Goal: Transaction & Acquisition: Subscribe to service/newsletter

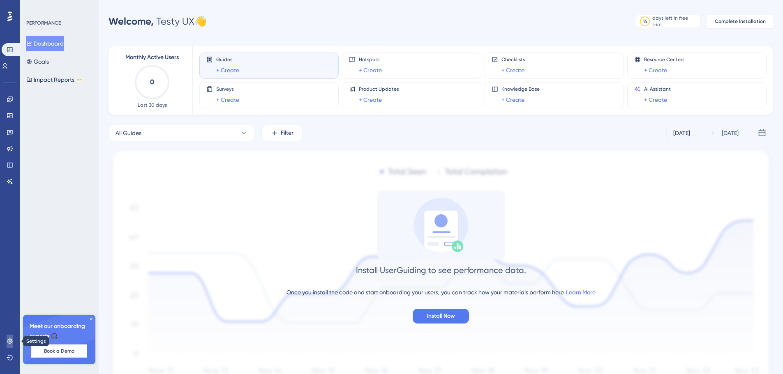
click at [7, 344] on icon at bounding box center [10, 341] width 7 height 7
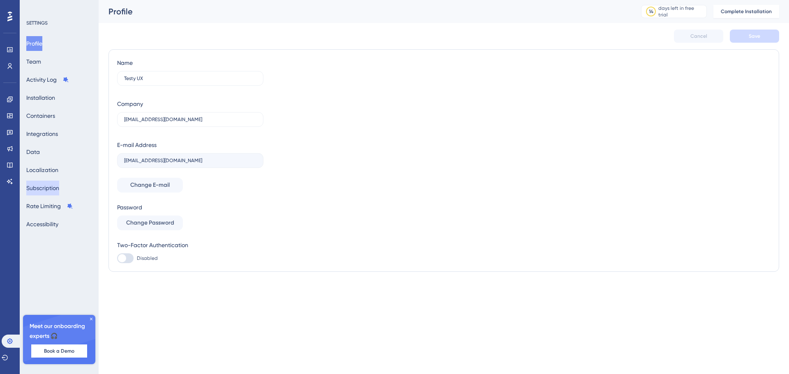
click at [55, 184] on button "Subscription" at bounding box center [42, 188] width 33 height 15
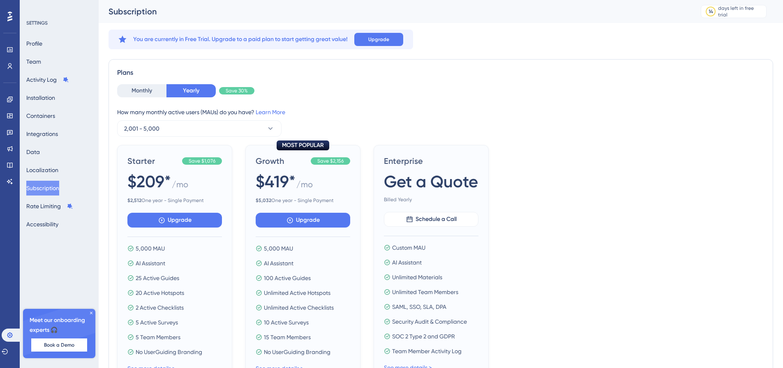
click at [557, 46] on div "You are currently in Free Trial. Upgrade to a paid plan to start getting great …" at bounding box center [440, 40] width 664 height 20
click at [142, 92] on button "Monthly" at bounding box center [141, 90] width 49 height 13
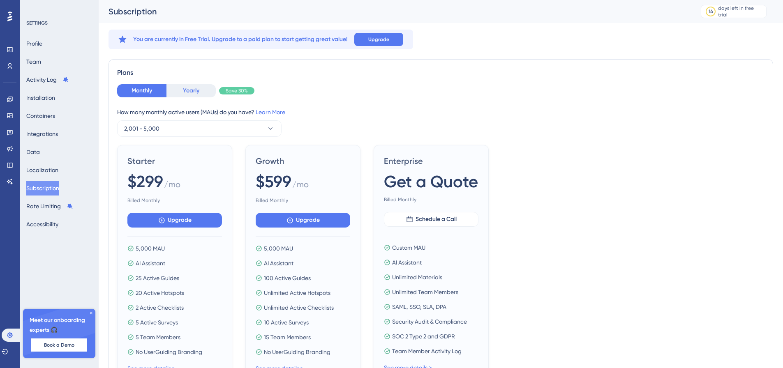
click at [178, 89] on button "Yearly" at bounding box center [190, 90] width 49 height 13
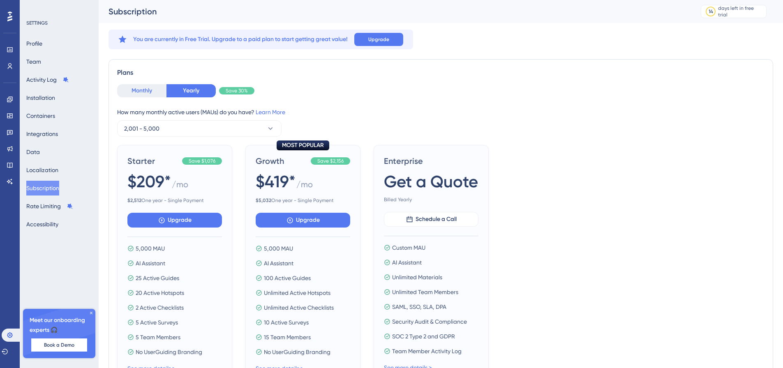
click at [131, 92] on button "Monthly" at bounding box center [141, 90] width 49 height 13
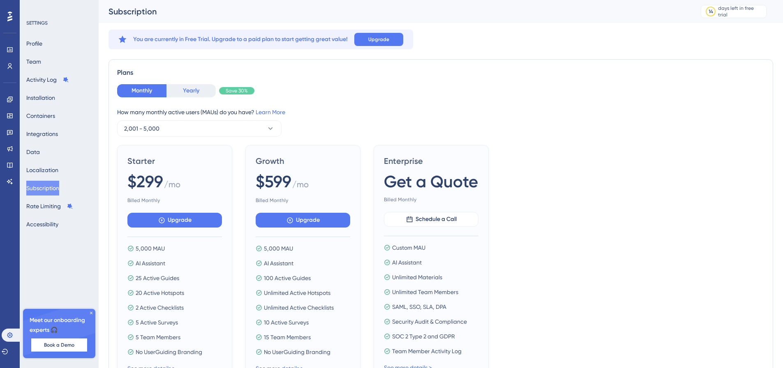
click at [191, 90] on button "Yearly" at bounding box center [190, 90] width 49 height 13
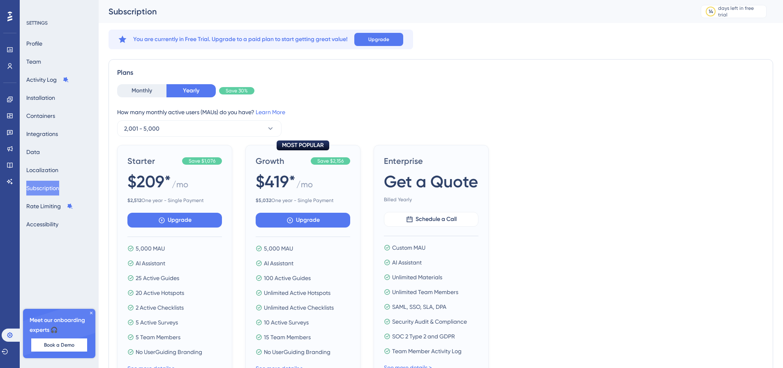
click at [344, 71] on div "Plans" at bounding box center [440, 73] width 647 height 10
click at [234, 92] on span "Save 30%" at bounding box center [237, 90] width 22 height 7
click at [163, 95] on button "Monthly" at bounding box center [141, 90] width 49 height 13
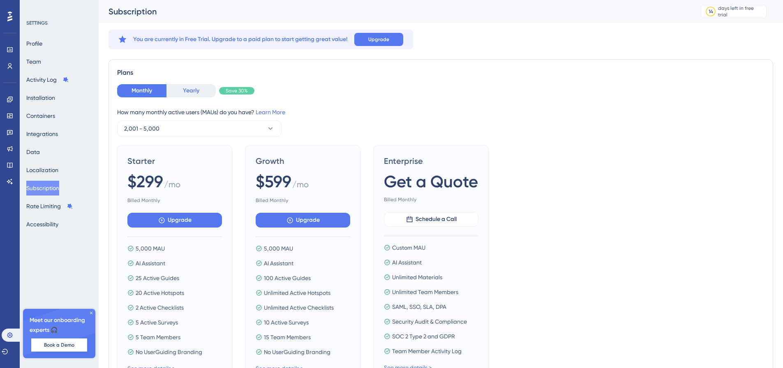
click at [193, 90] on button "Yearly" at bounding box center [190, 90] width 49 height 13
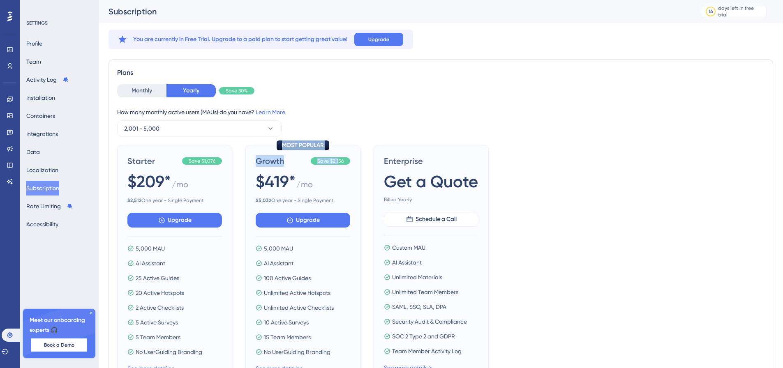
drag, startPoint x: 298, startPoint y: 143, endPoint x: 400, endPoint y: 143, distance: 101.5
click at [381, 143] on div "Monthly Yearly Save 30% How many monthly active users ([PERSON_NAME]) do you ha…" at bounding box center [440, 233] width 647 height 299
click at [438, 131] on div "How many monthly active users ([PERSON_NAME]) do you have? Learn More 2,001 - 5…" at bounding box center [440, 122] width 647 height 30
click at [407, 129] on div "How many monthly active users ([PERSON_NAME]) do you have? Learn More 2,001 - 5…" at bounding box center [440, 122] width 647 height 30
click at [126, 91] on button "Monthly" at bounding box center [141, 90] width 49 height 13
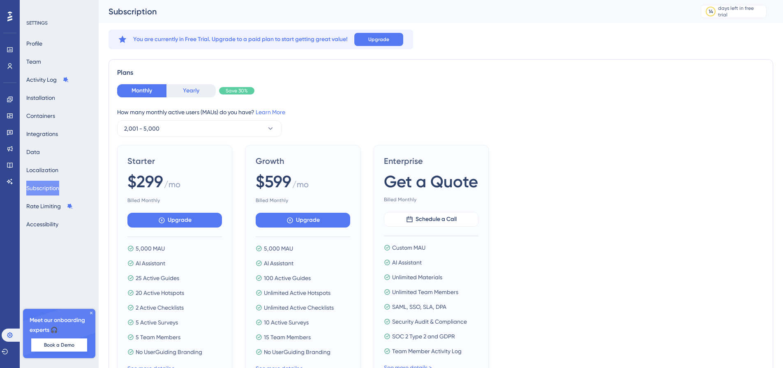
click at [193, 88] on button "Yearly" at bounding box center [190, 90] width 49 height 13
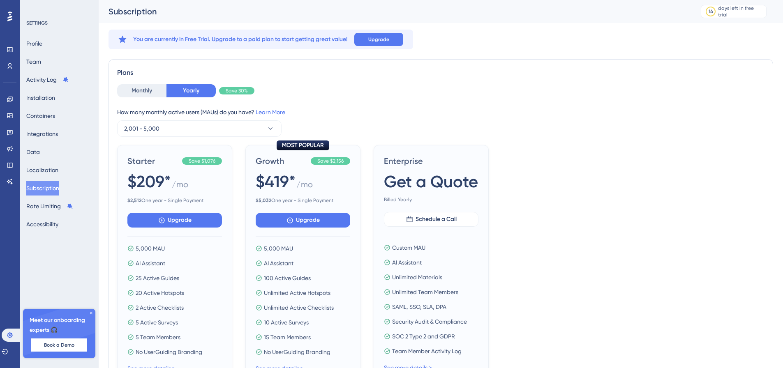
click at [454, 96] on div "Monthly Yearly Save 30%" at bounding box center [440, 90] width 647 height 13
click at [378, 40] on span "Upgrade" at bounding box center [378, 39] width 21 height 7
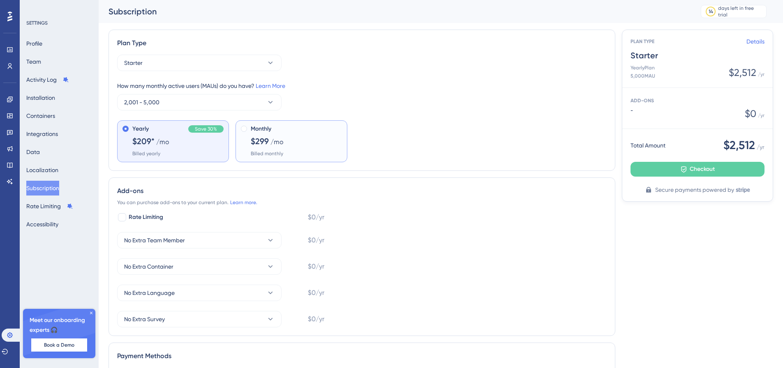
click at [259, 130] on span "Monthly" at bounding box center [261, 129] width 21 height 10
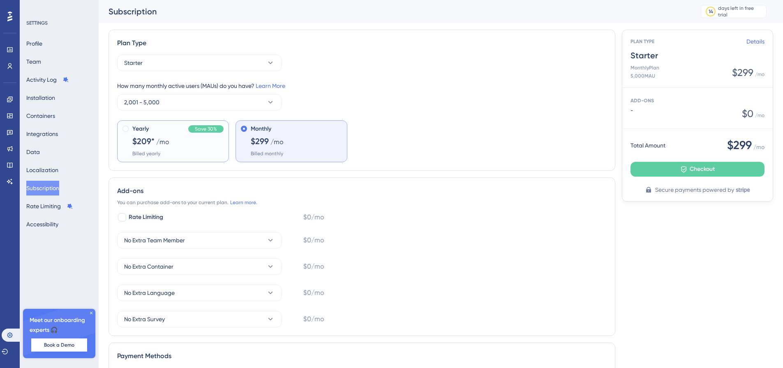
click at [180, 141] on div "Yearly Save 30% $209* /mo Billed yearly" at bounding box center [177, 140] width 91 height 33
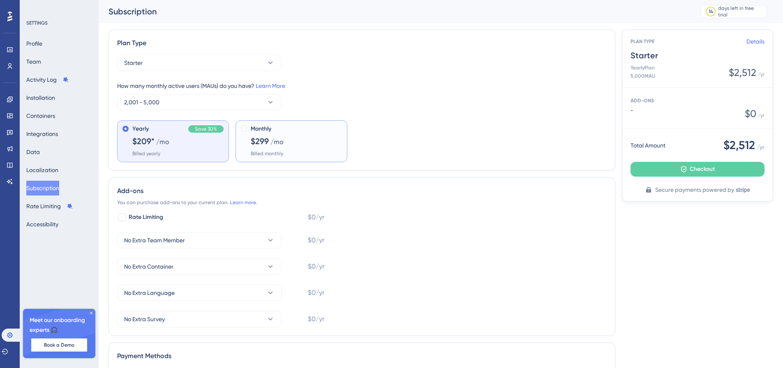
click at [246, 143] on div at bounding box center [244, 141] width 7 height 31
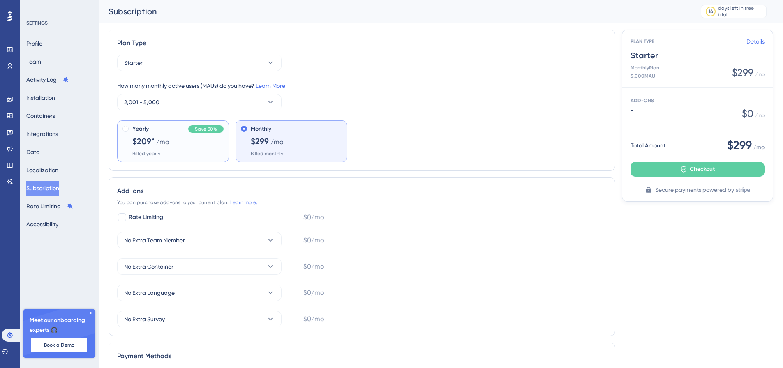
click at [162, 146] on span "/mo" at bounding box center [162, 142] width 13 height 10
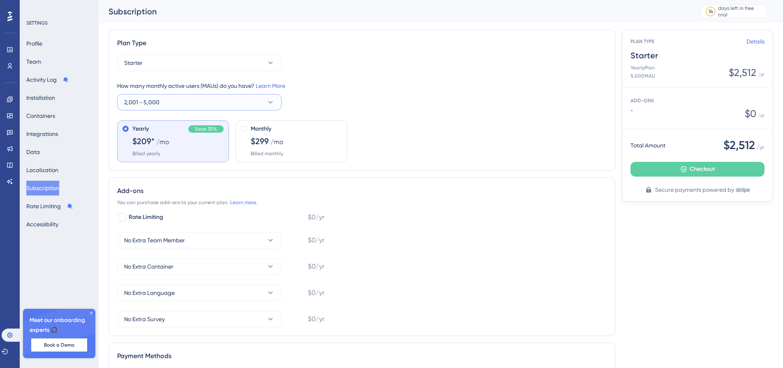
click at [229, 106] on button "2,001 - 5,000" at bounding box center [199, 102] width 164 height 16
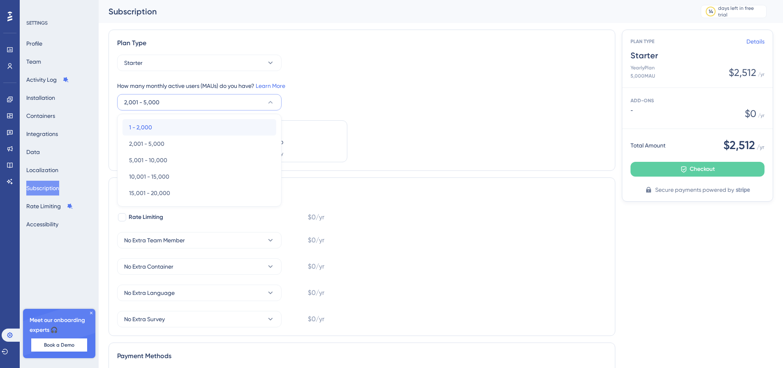
click at [180, 125] on div "1 - 2,000 1 - 2,000" at bounding box center [199, 127] width 140 height 16
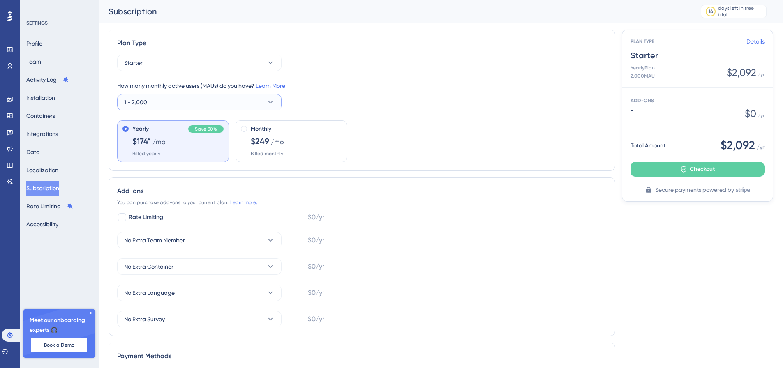
click at [236, 104] on button "1 - 2,000" at bounding box center [199, 102] width 164 height 16
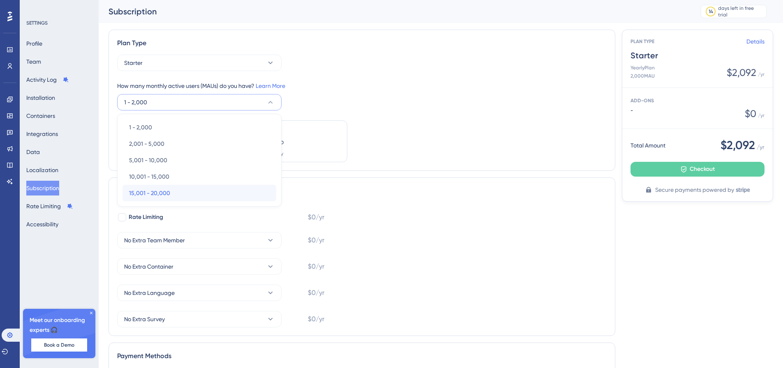
click at [163, 193] on span "15,001 - 20,000" at bounding box center [149, 193] width 41 height 10
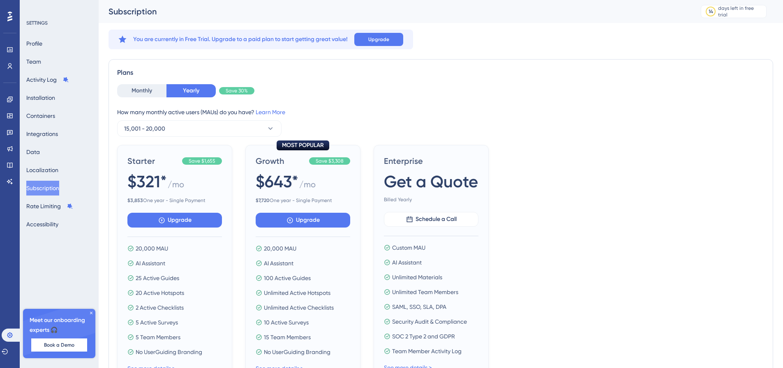
click at [527, 41] on div "You are currently in Free Trial. Upgrade to a paid plan to start getting great …" at bounding box center [440, 40] width 664 height 20
click at [651, 48] on div "You are currently in Free Trial. Upgrade to a paid plan to start getting great …" at bounding box center [440, 40] width 664 height 20
click at [557, 97] on div "Monthly Yearly Save 30%" at bounding box center [440, 90] width 647 height 13
click at [384, 52] on div "You are currently in Free Trial. Upgrade to a paid plan to start getting great …" at bounding box center [440, 329] width 664 height 599
click at [388, 41] on span "Upgrade" at bounding box center [378, 39] width 21 height 7
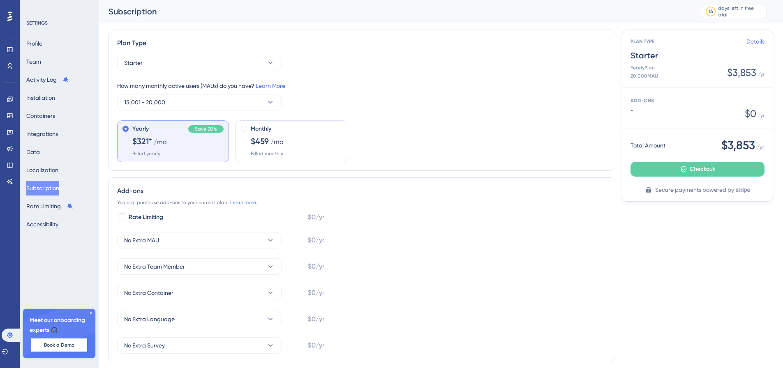
drag, startPoint x: 388, startPoint y: 51, endPoint x: 384, endPoint y: 53, distance: 4.2
